Goal: Task Accomplishment & Management: Use online tool/utility

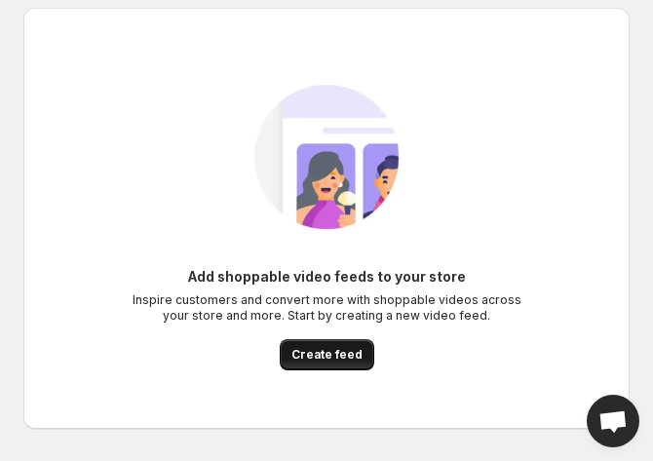
click at [330, 352] on span "Create feed" at bounding box center [326, 355] width 71 height 16
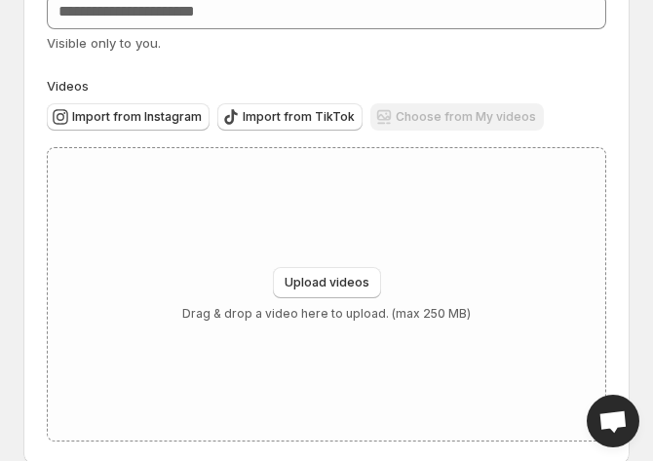
scroll to position [151, 0]
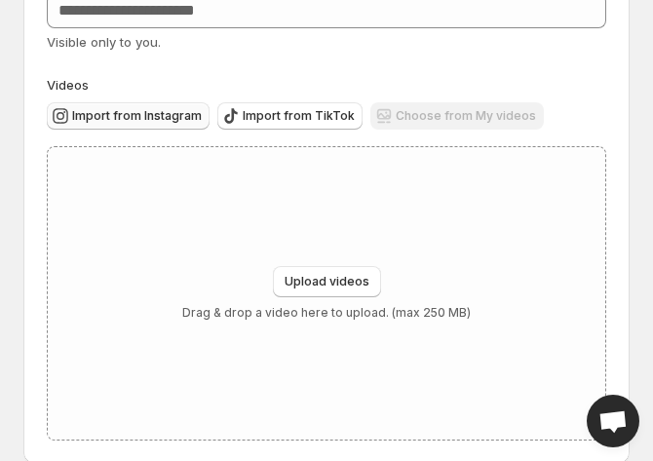
click at [124, 113] on span "Import from Instagram" at bounding box center [137, 116] width 130 height 16
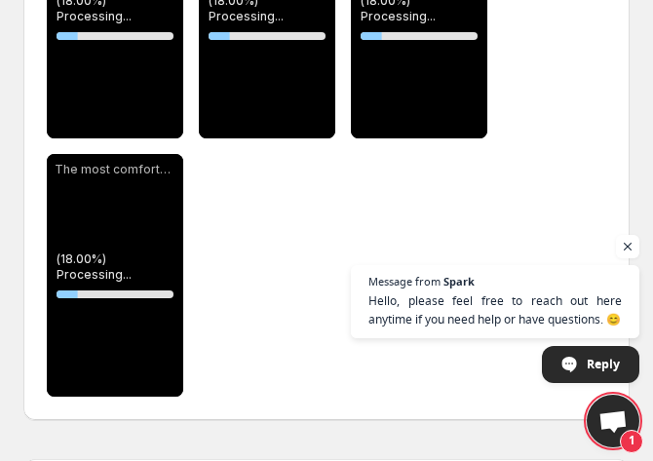
scroll to position [440, 0]
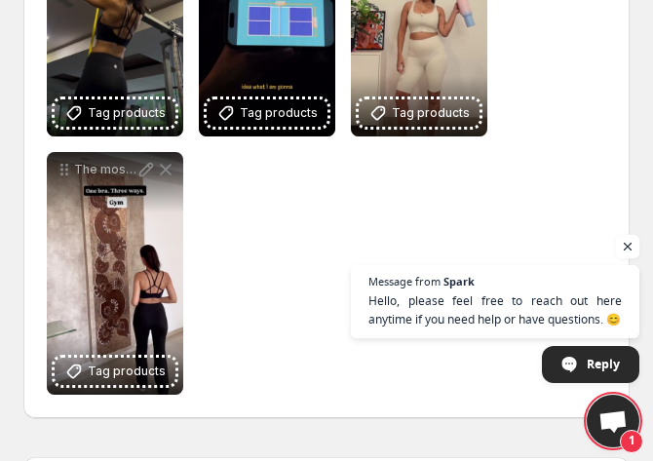
click at [632, 251] on span "Open chat" at bounding box center [628, 247] width 24 height 24
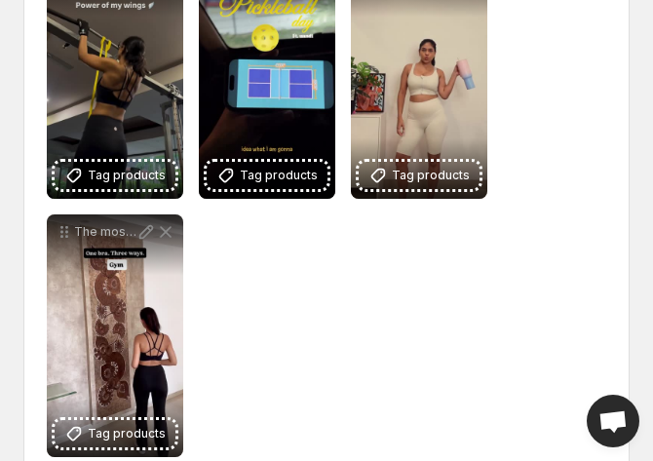
scroll to position [376, 0]
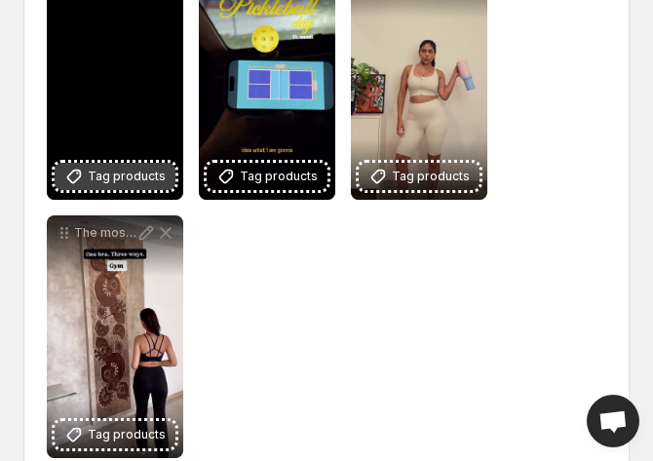
click at [81, 183] on icon at bounding box center [74, 177] width 14 height 14
click at [130, 186] on span "Tag products" at bounding box center [127, 176] width 78 height 19
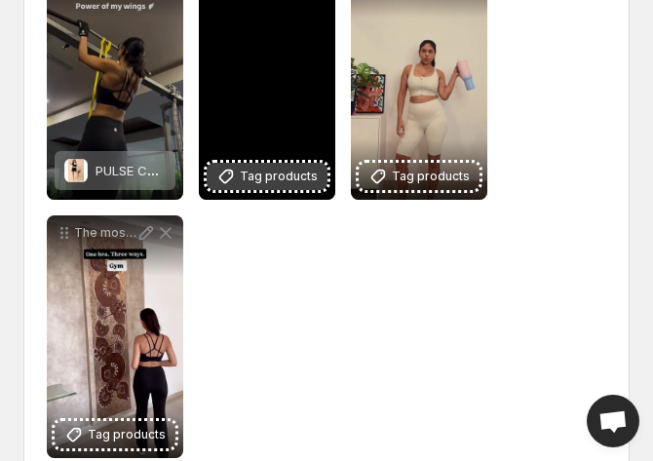
click at [318, 186] on span "Tag products" at bounding box center [279, 176] width 78 height 19
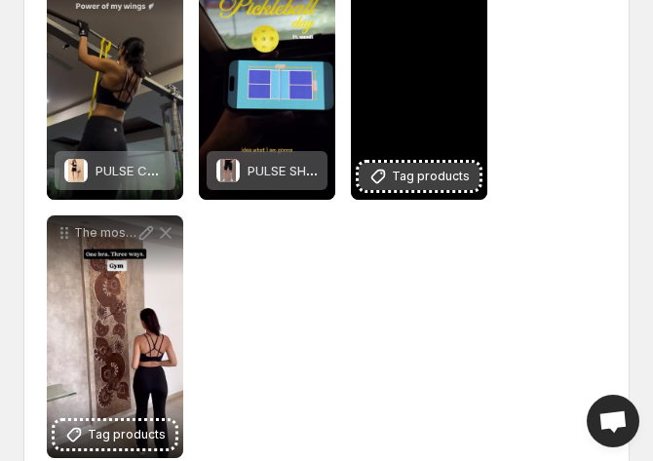
click at [470, 186] on span "Tag products" at bounding box center [431, 176] width 78 height 19
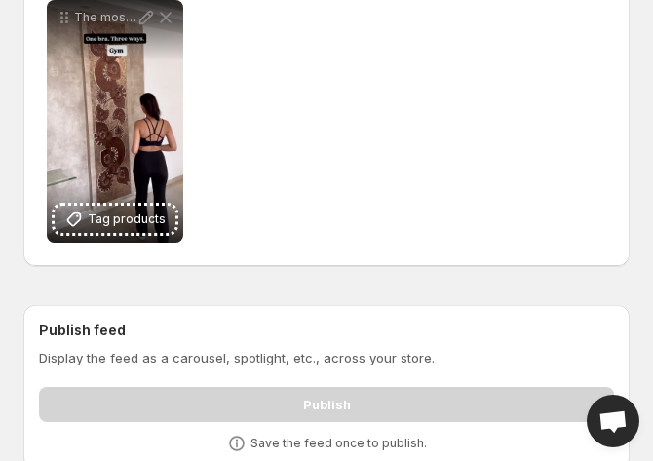
scroll to position [593, 0]
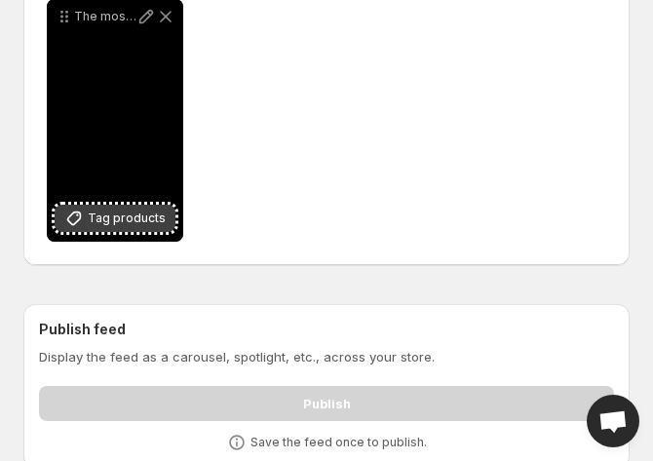
click at [166, 228] on span "Tag products" at bounding box center [127, 218] width 78 height 19
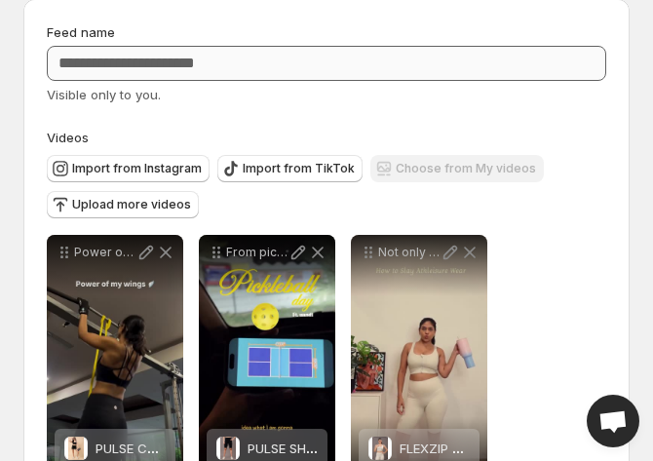
scroll to position [0, 0]
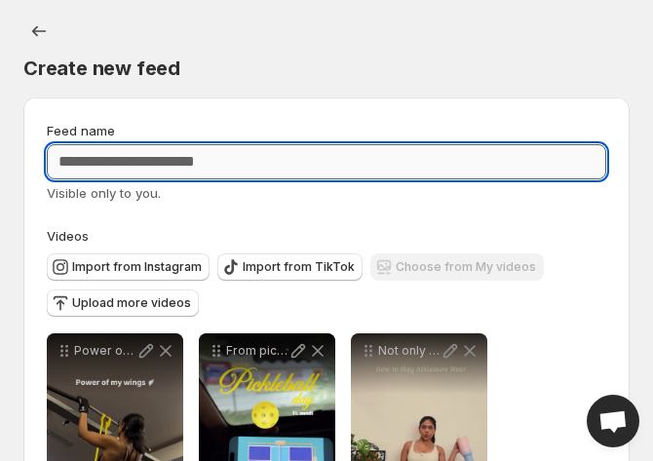
click at [267, 155] on input "Feed name" at bounding box center [326, 161] width 559 height 35
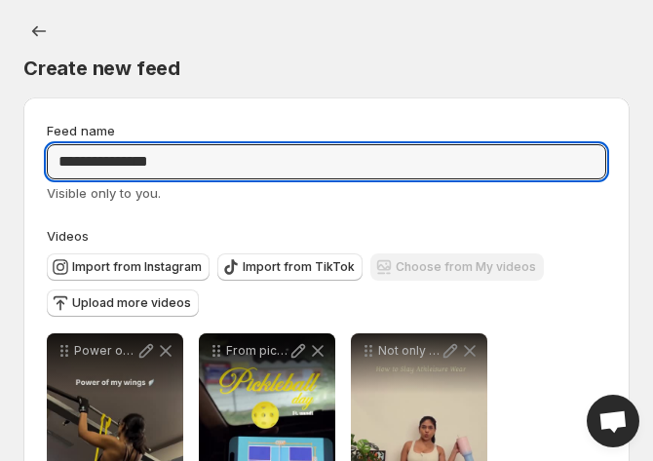
type input "**********"
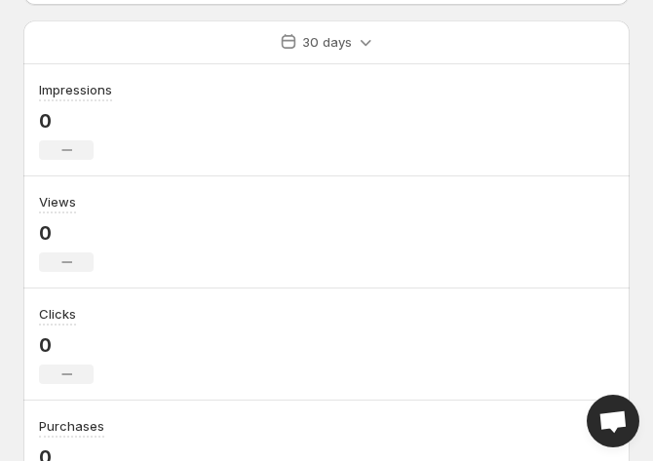
scroll to position [1047, 0]
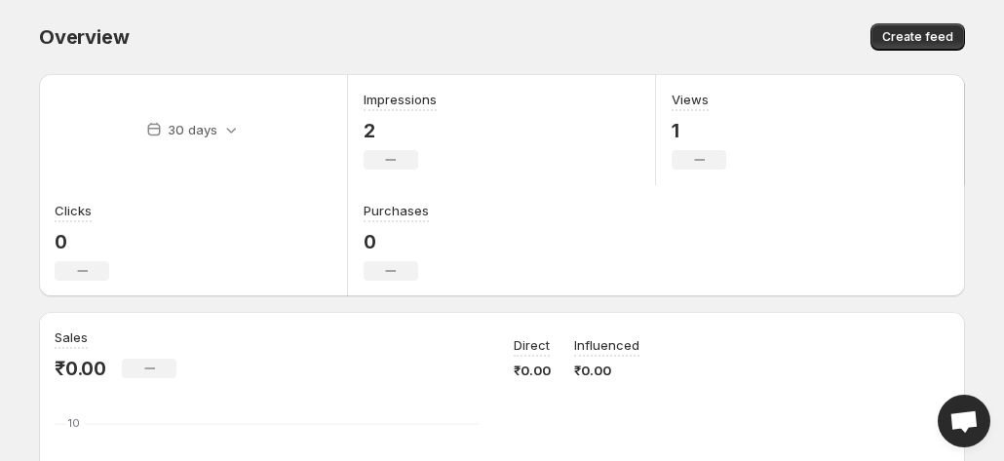
click at [524, 71] on div "Overview. This page is ready Overview Create feed" at bounding box center [502, 37] width 926 height 74
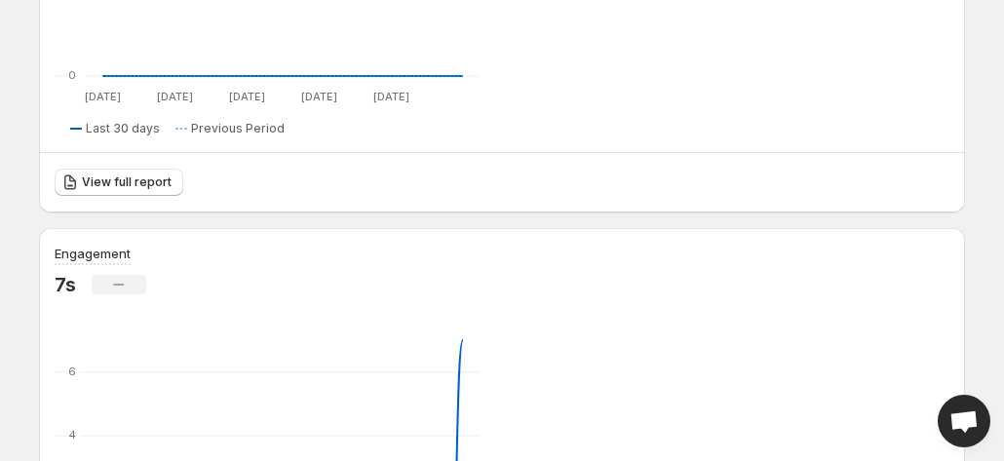
scroll to position [696, 0]
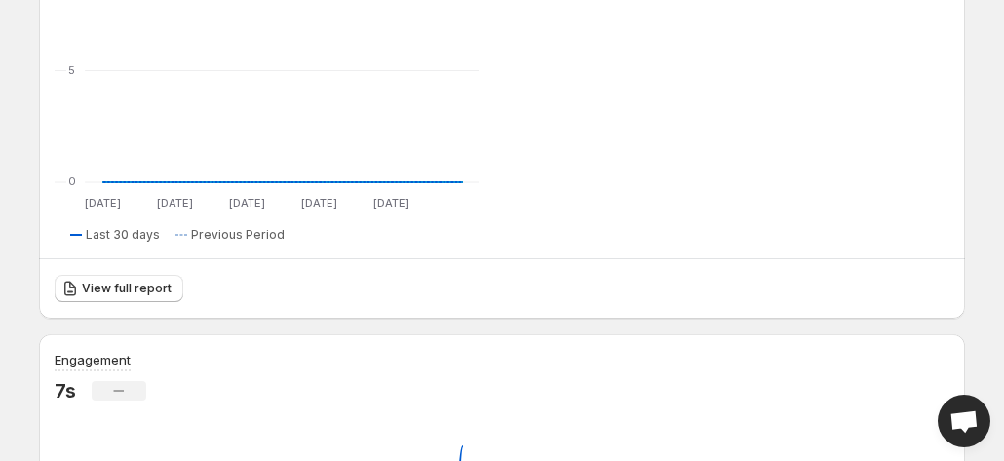
scroll to position [461, 0]
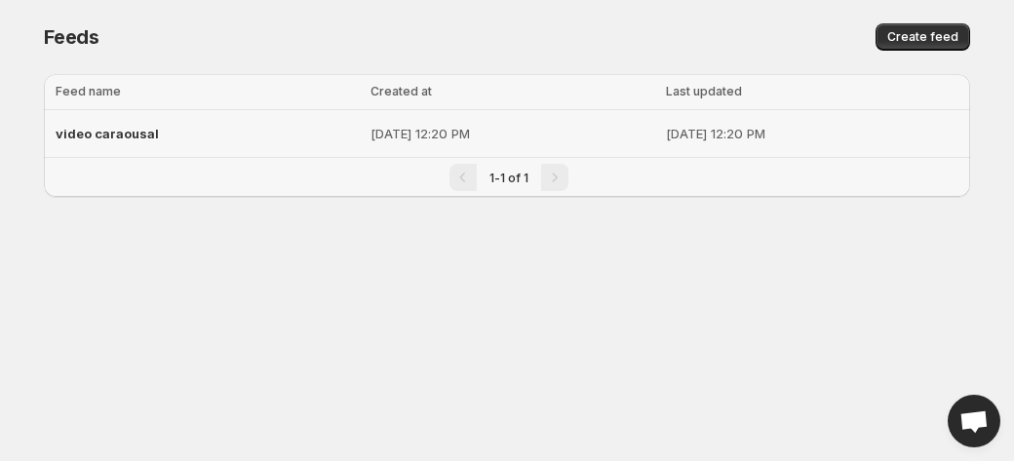
click at [459, 142] on p "[DATE] 12:20 PM" at bounding box center [512, 133] width 284 height 19
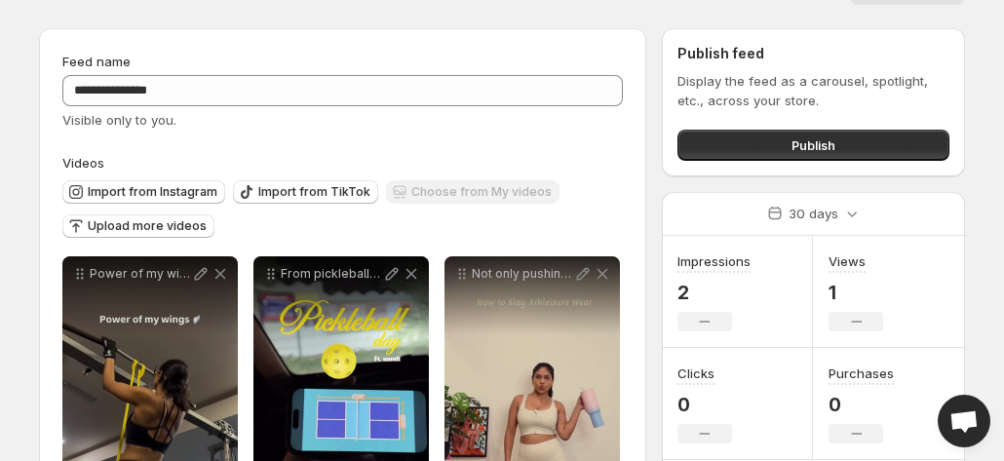
scroll to position [47, 0]
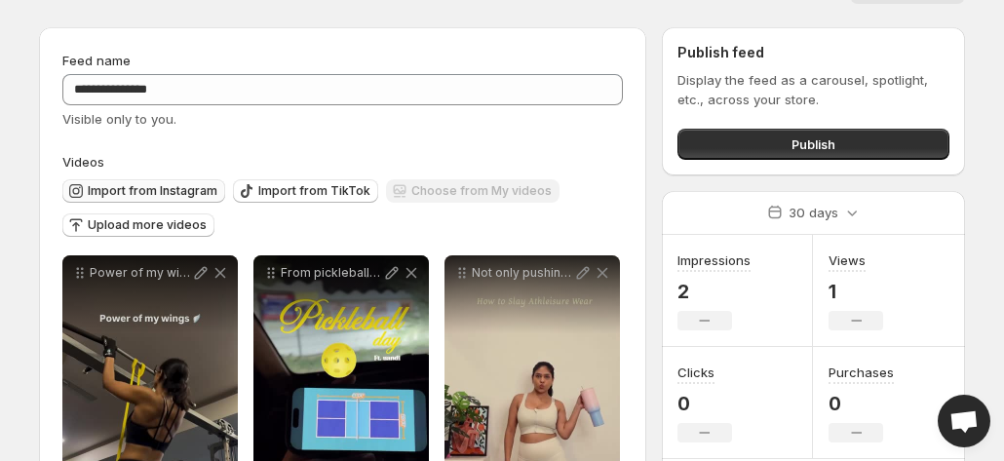
click at [179, 190] on span "Import from Instagram" at bounding box center [153, 191] width 130 height 16
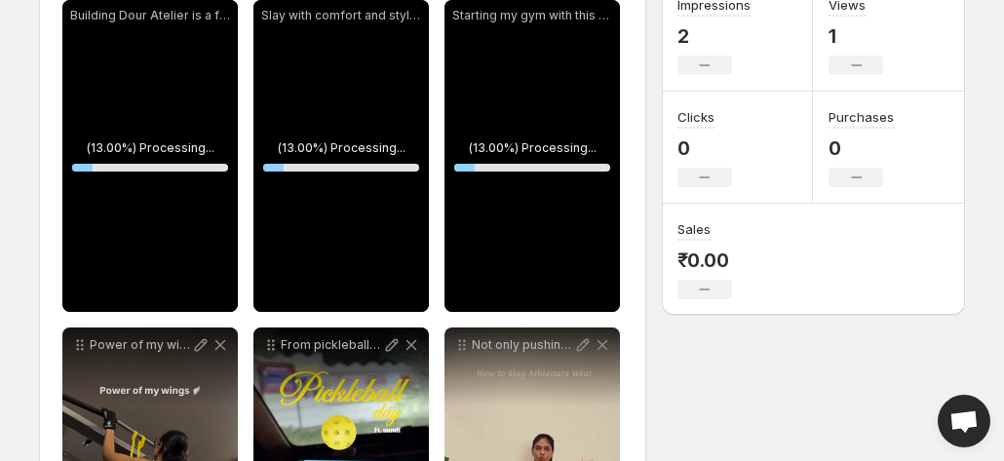
scroll to position [299, 0]
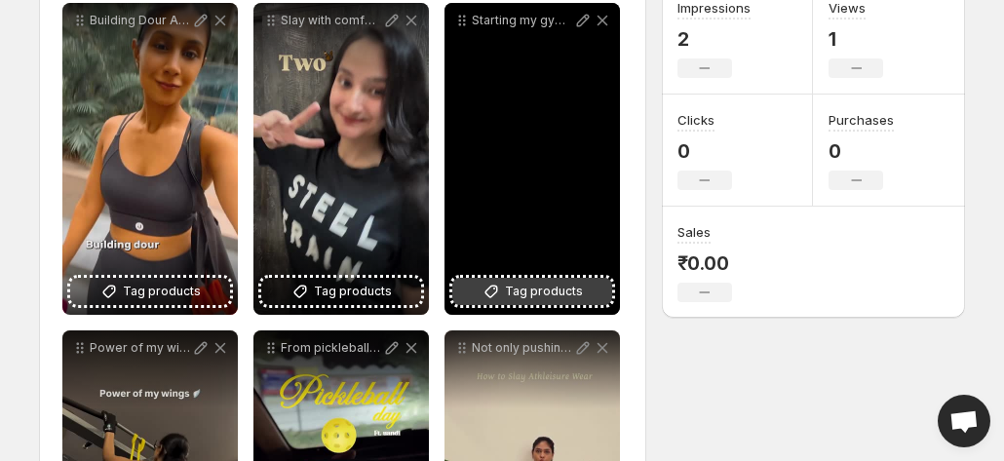
click at [482, 283] on button "Tag products" at bounding box center [532, 291] width 160 height 27
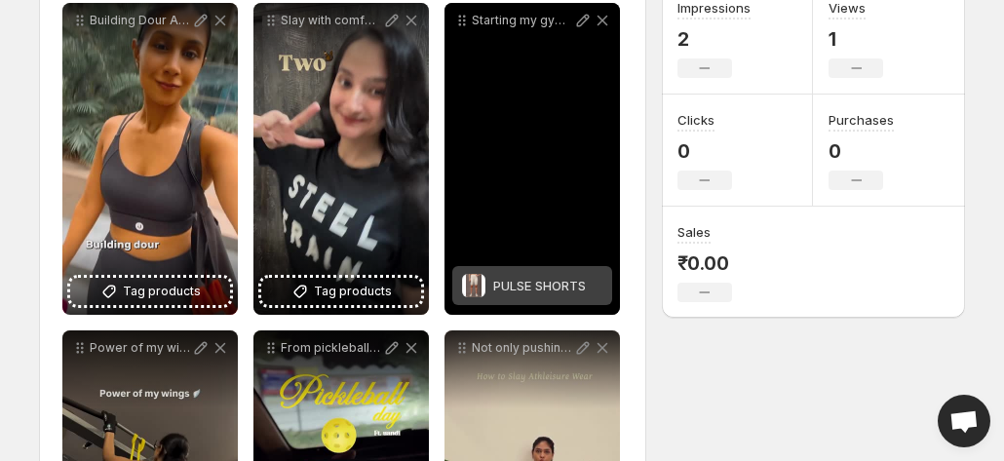
click at [522, 274] on div "PULSE SHORTS" at bounding box center [539, 285] width 93 height 39
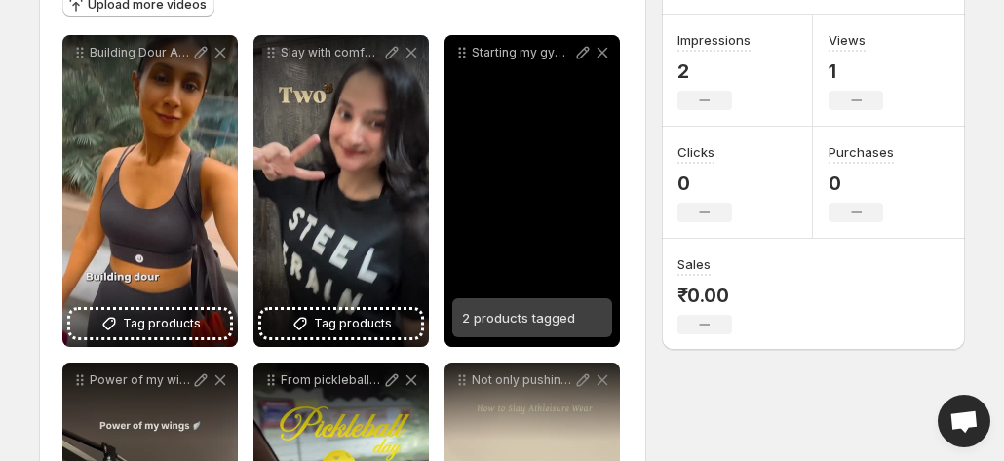
scroll to position [266, 0]
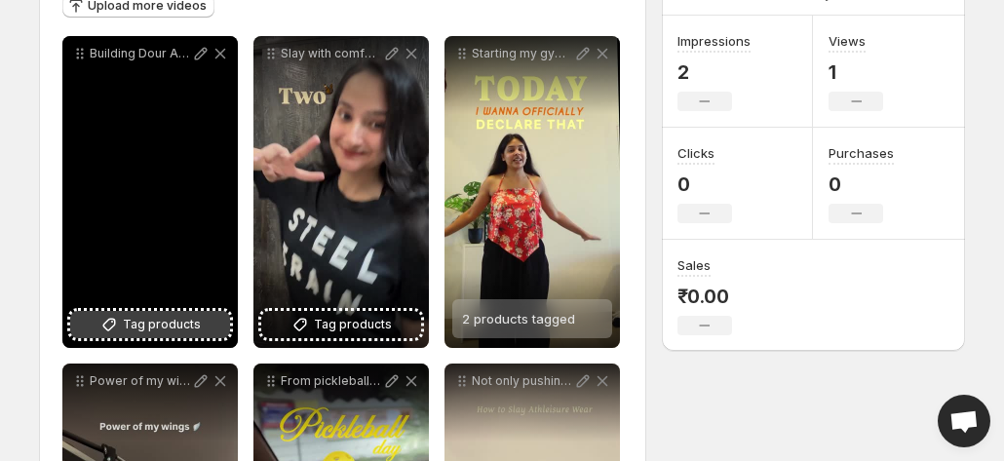
click at [136, 319] on span "Tag products" at bounding box center [162, 324] width 78 height 19
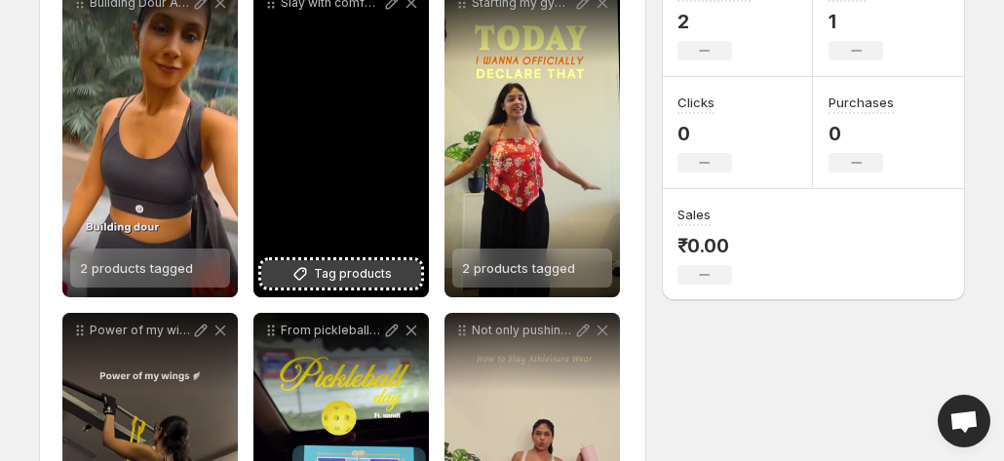
scroll to position [316, 0]
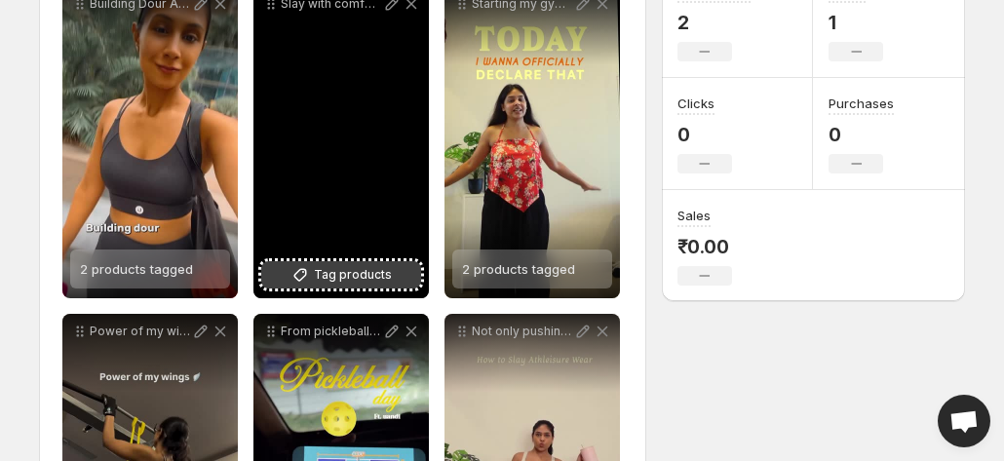
click at [301, 270] on icon at bounding box center [299, 274] width 19 height 19
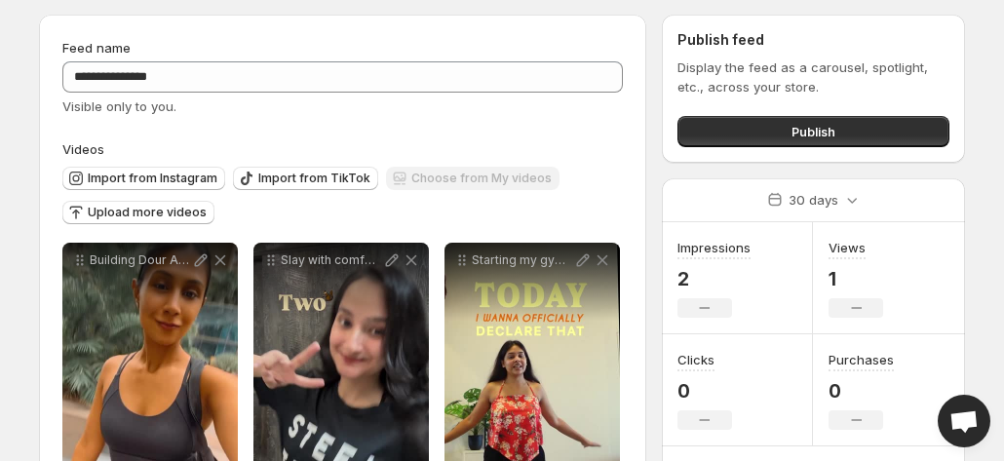
scroll to position [0, 0]
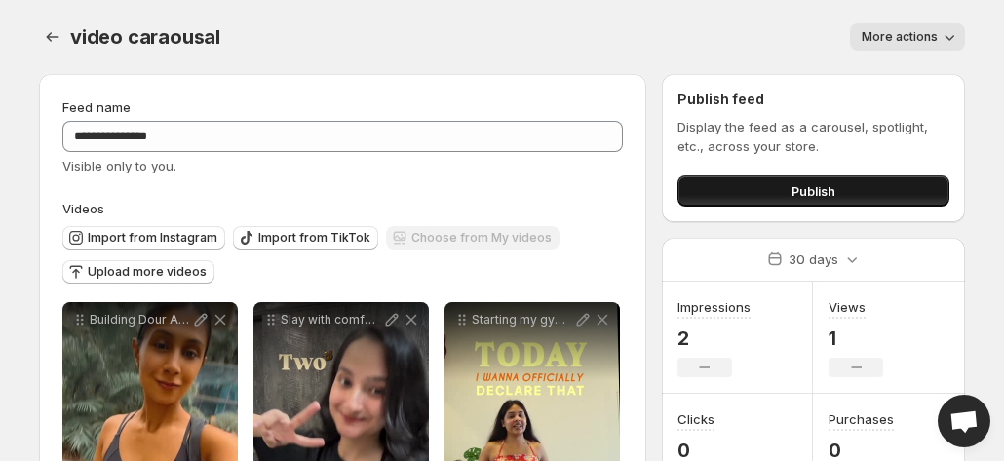
click at [750, 186] on button "Publish" at bounding box center [813, 190] width 272 height 31
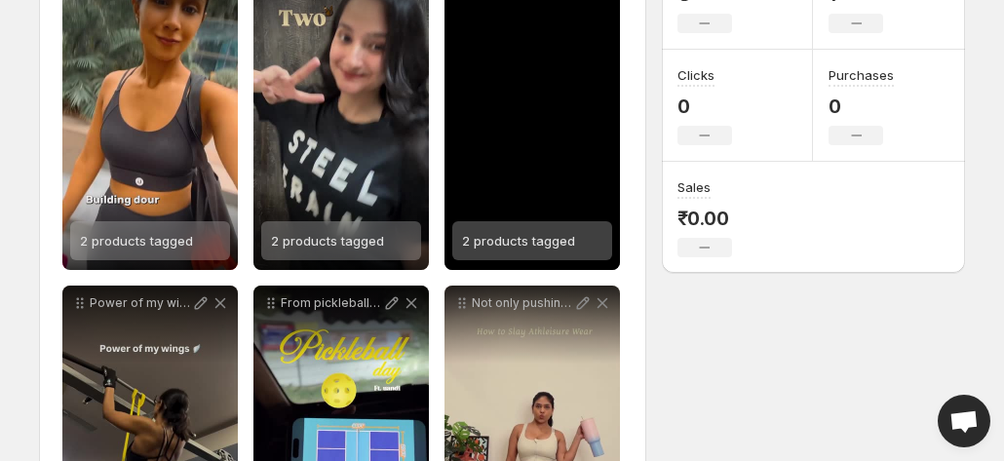
scroll to position [481, 0]
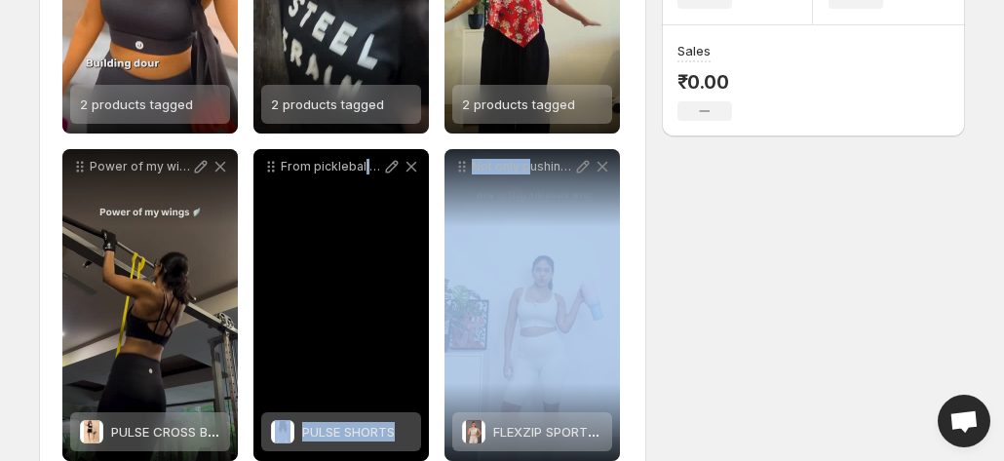
drag, startPoint x: 526, startPoint y: 307, endPoint x: 363, endPoint y: 263, distance: 169.5
click at [363, 263] on div "**********" at bounding box center [342, 305] width 560 height 967
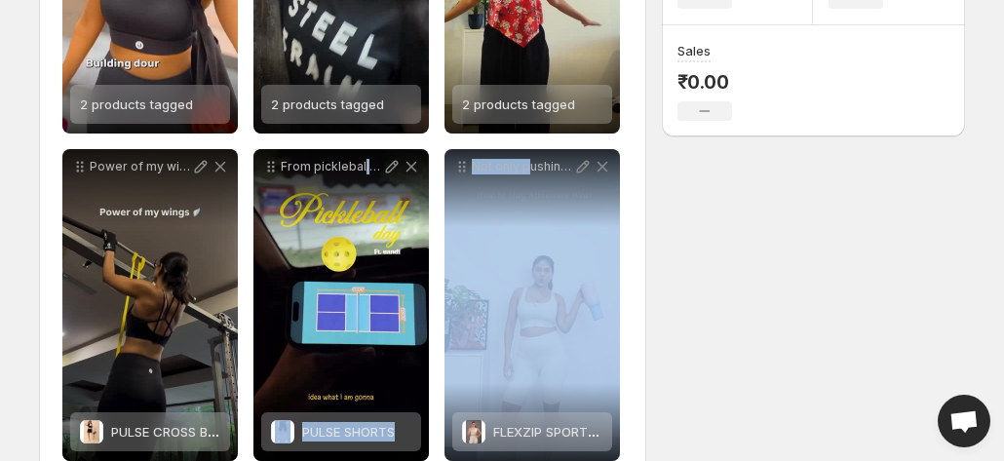
click at [634, 250] on div "**********" at bounding box center [342, 203] width 607 height 1218
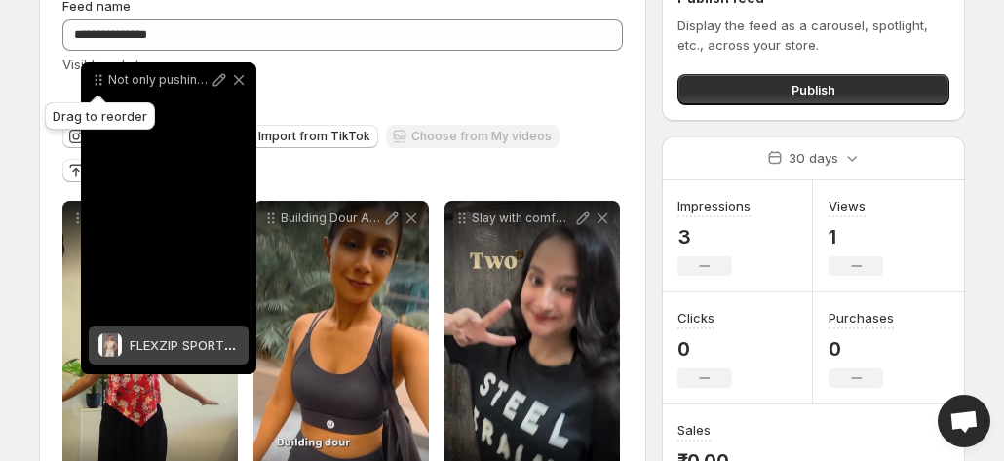
scroll to position [91, 0]
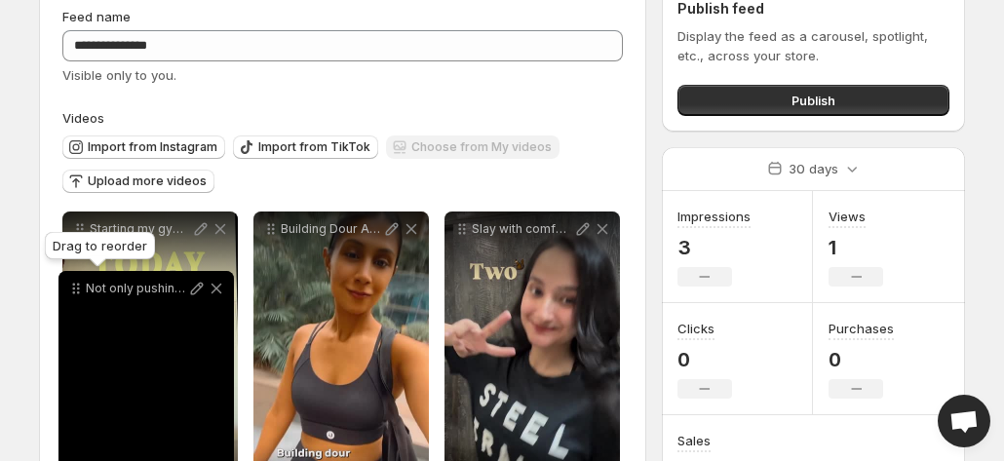
drag, startPoint x: 464, startPoint y: 169, endPoint x: 76, endPoint y: 291, distance: 406.9
click at [76, 291] on icon at bounding box center [75, 288] width 19 height 19
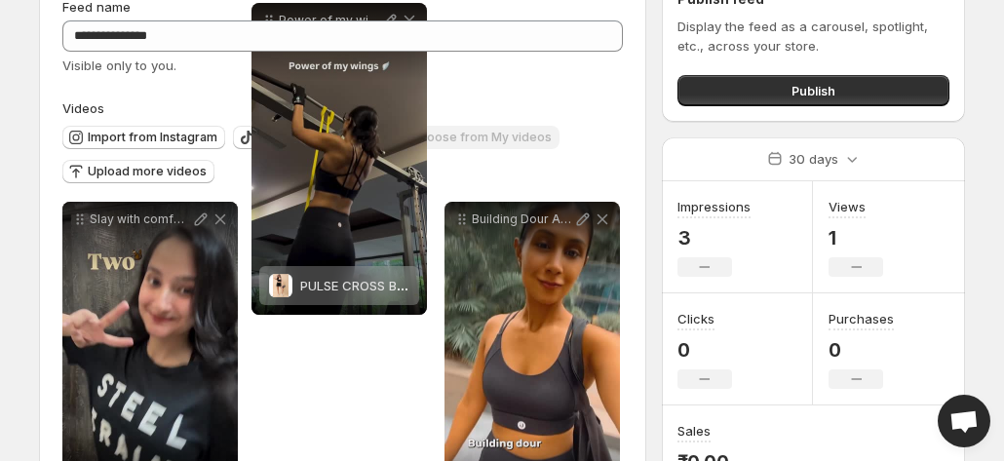
scroll to position [89, 0]
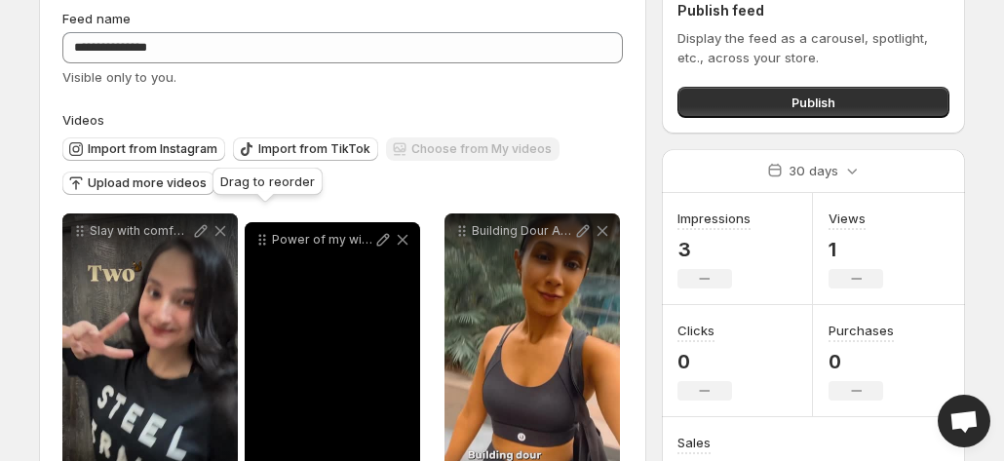
drag, startPoint x: 267, startPoint y: 255, endPoint x: 258, endPoint y: 245, distance: 13.9
click at [258, 245] on icon at bounding box center [261, 239] width 19 height 19
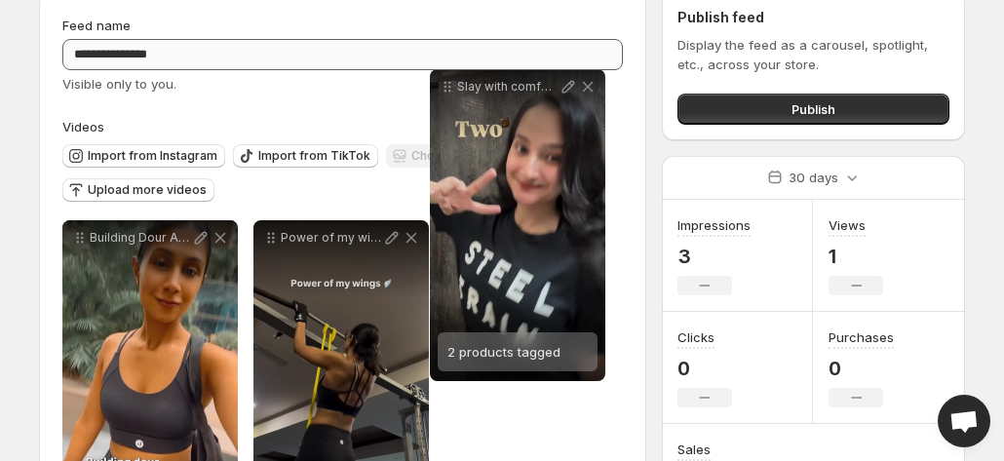
scroll to position [23, 0]
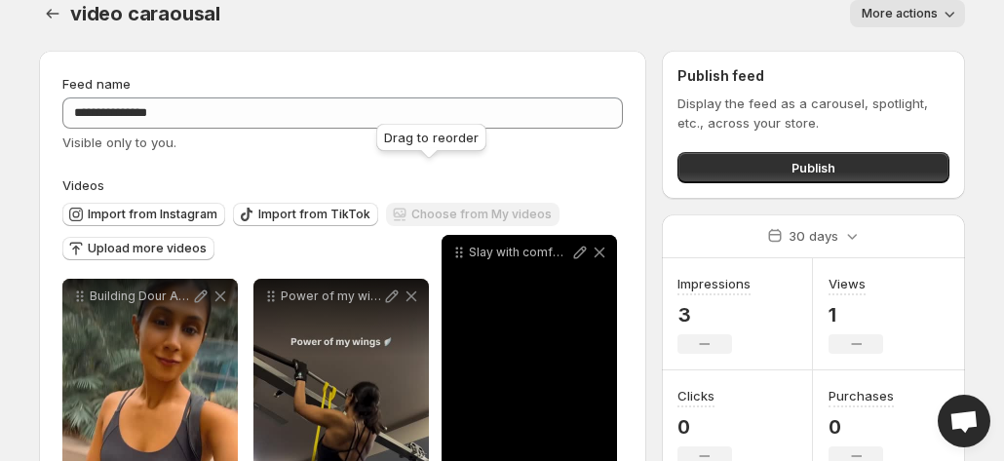
drag, startPoint x: 78, startPoint y: 270, endPoint x: 458, endPoint y: 261, distance: 380.2
click at [458, 261] on icon at bounding box center [458, 252] width 19 height 19
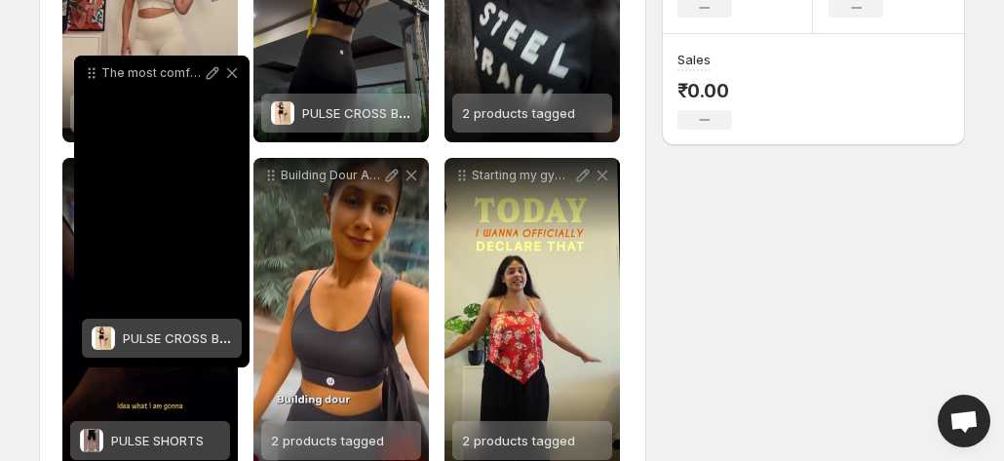
scroll to position [465, 0]
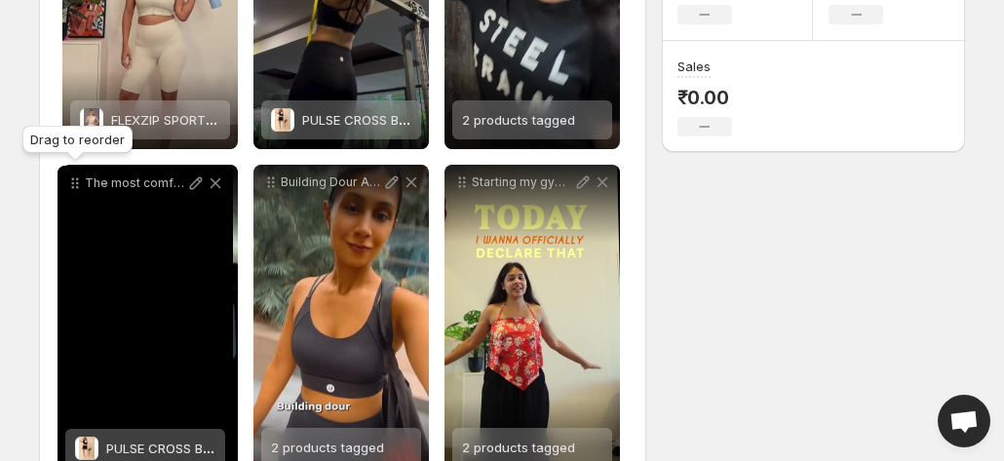
drag, startPoint x: 78, startPoint y: 344, endPoint x: 74, endPoint y: 188, distance: 156.0
click at [74, 188] on icon at bounding box center [73, 187] width 3 height 3
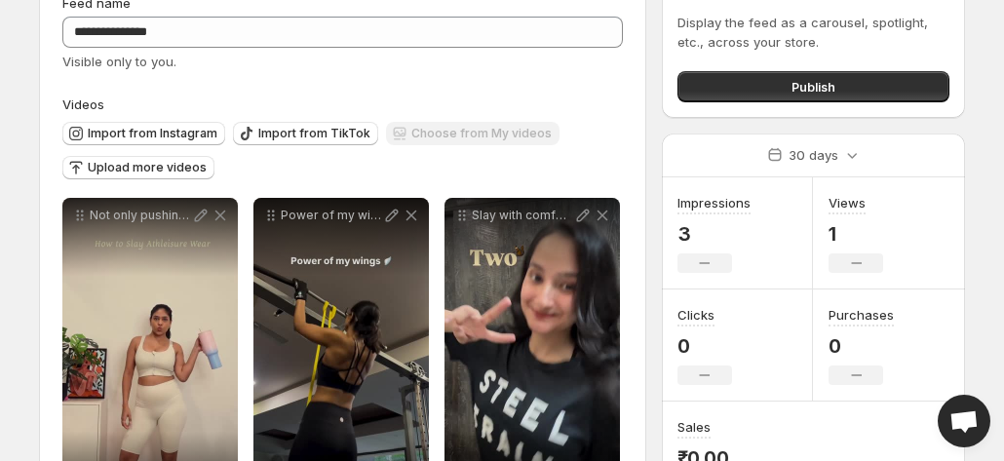
scroll to position [0, 0]
